Goal: Task Accomplishment & Management: Complete application form

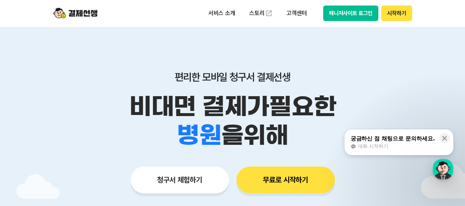
click at [397, 13] on button "시작하기" at bounding box center [396, 13] width 31 height 15
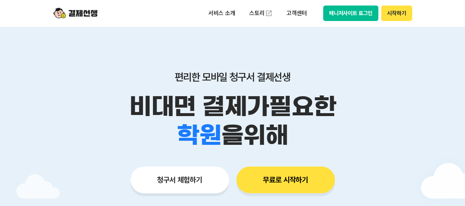
click at [399, 16] on button "시작하기" at bounding box center [396, 13] width 31 height 15
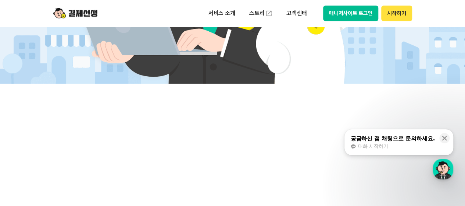
scroll to position [184, 0]
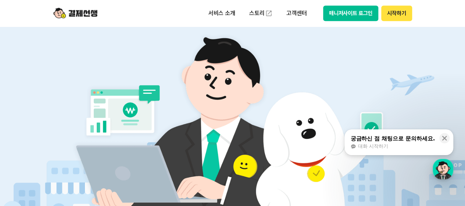
click at [404, 15] on button "시작하기" at bounding box center [396, 13] width 31 height 15
click at [403, 10] on button "시작하기" at bounding box center [396, 13] width 31 height 15
click at [402, 11] on button "시작하기" at bounding box center [396, 13] width 31 height 15
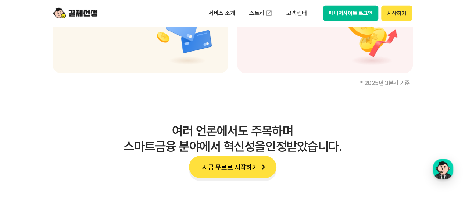
scroll to position [1030, 0]
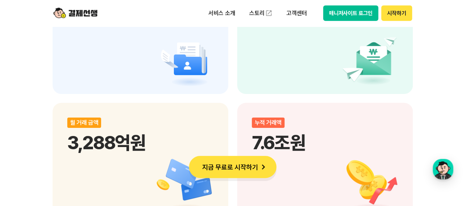
click at [238, 171] on button "지금 무료로 시작하기" at bounding box center [233, 167] width 88 height 22
